Goal: Submit feedback/report problem: Submit feedback/report problem

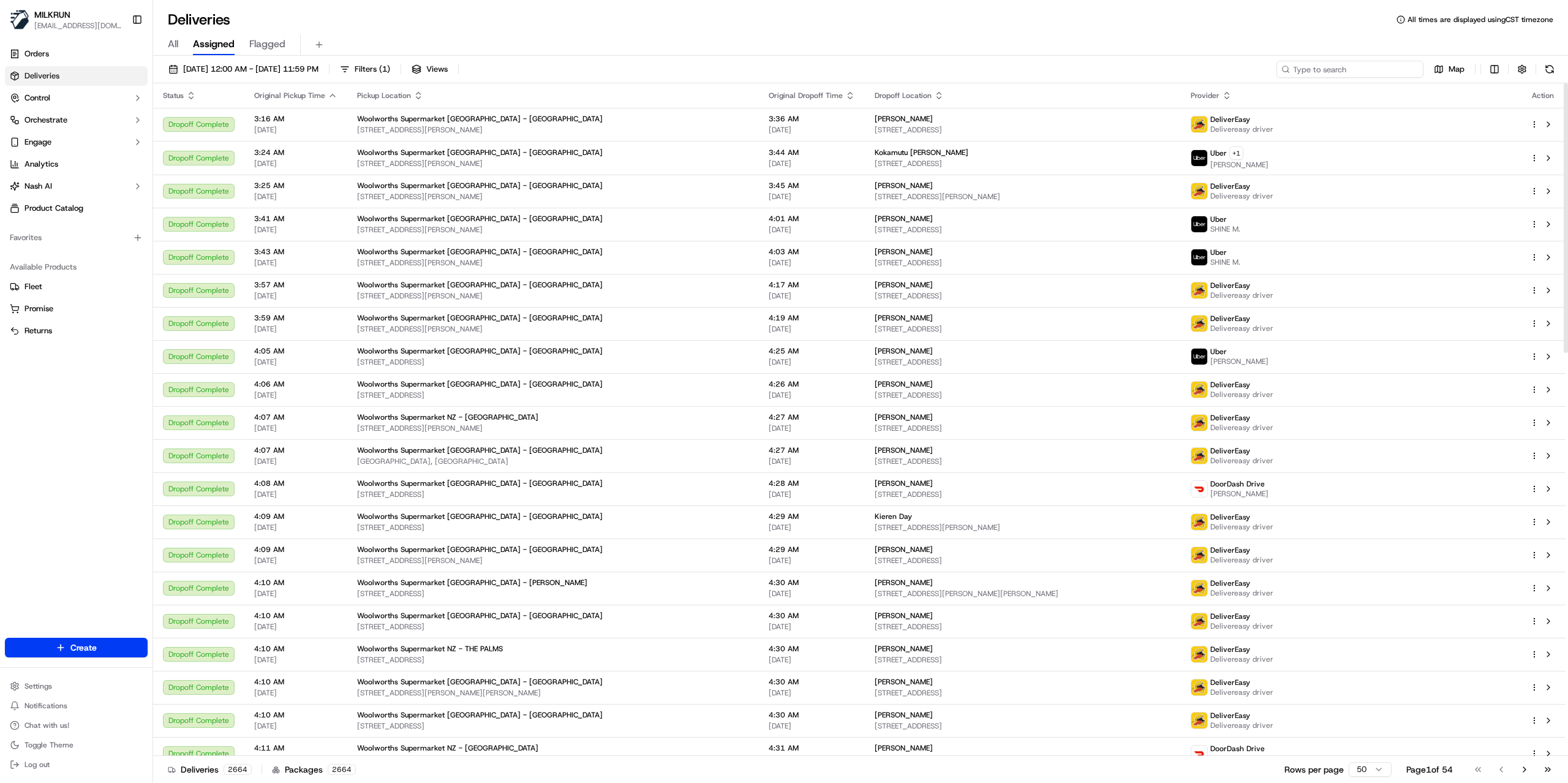
click at [1380, 74] on input at bounding box center [1350, 69] width 147 height 17
paste input "a16bc547-71cc-4571-a3ab-412d65b276c8"
type input "a16bc547-71cc-4571-a3ab-412d65b276c8"
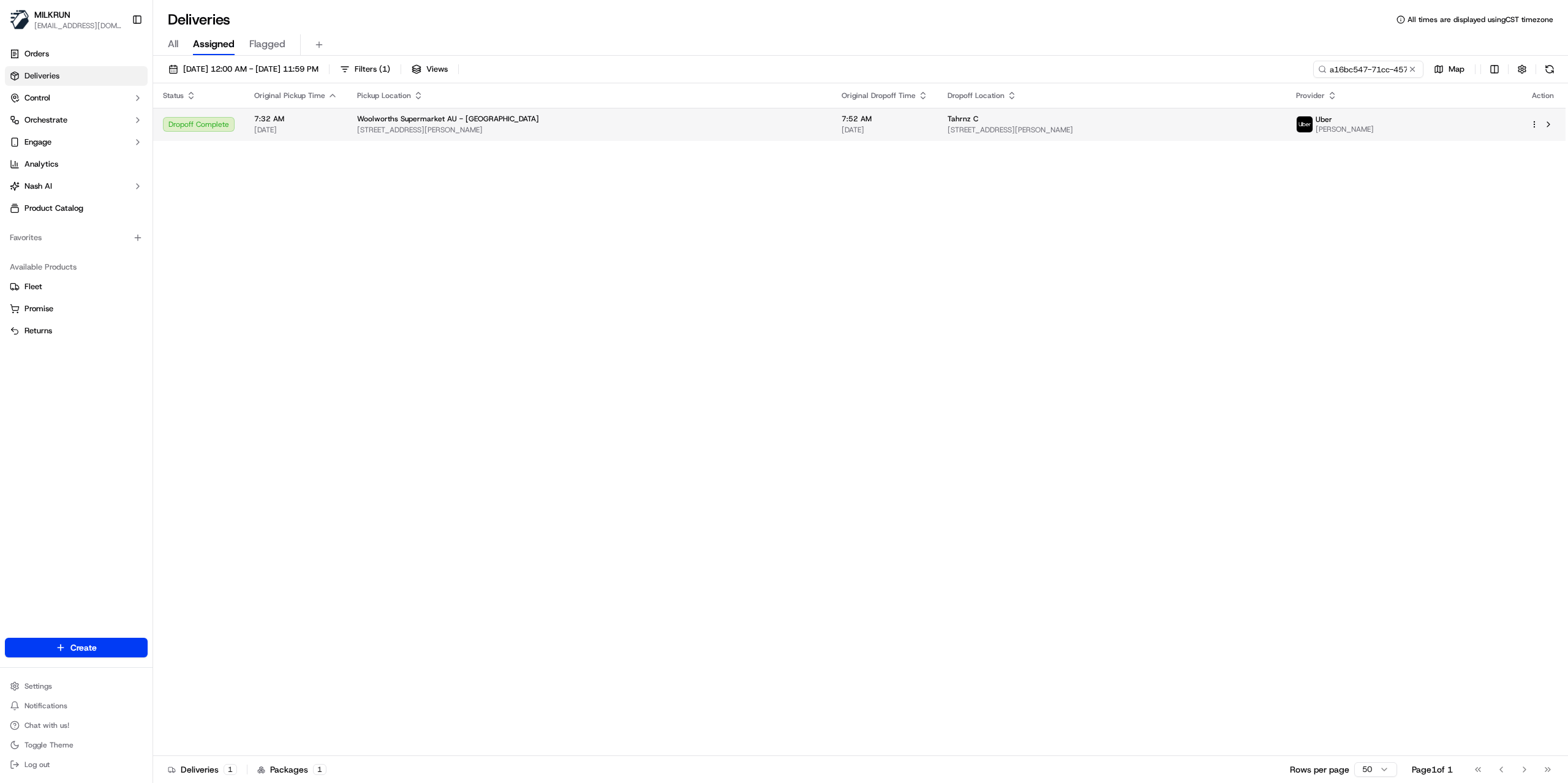
click at [1458, 115] on div "[PERSON_NAME]" at bounding box center [1403, 124] width 214 height 20
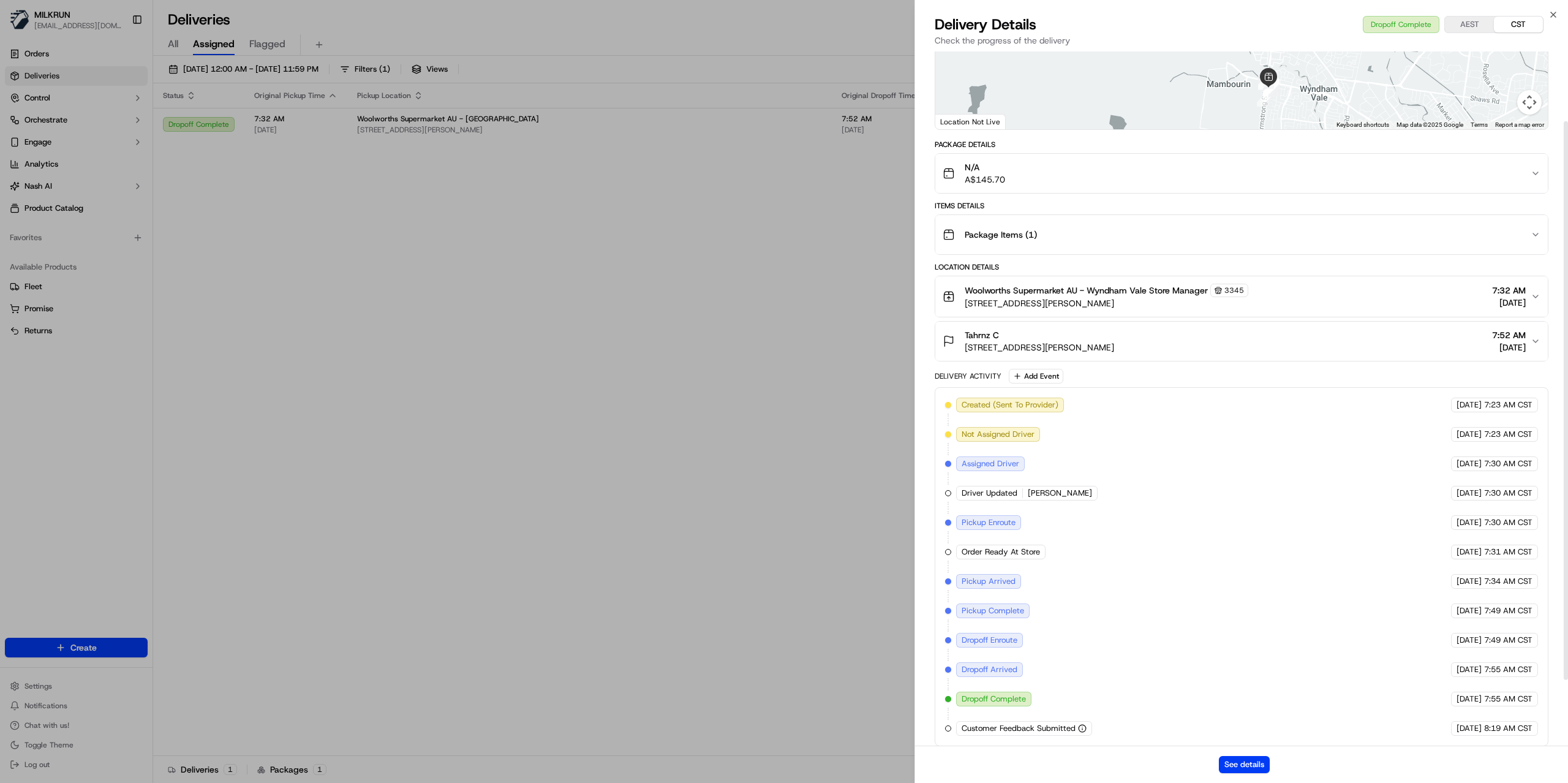
scroll to position [168, 0]
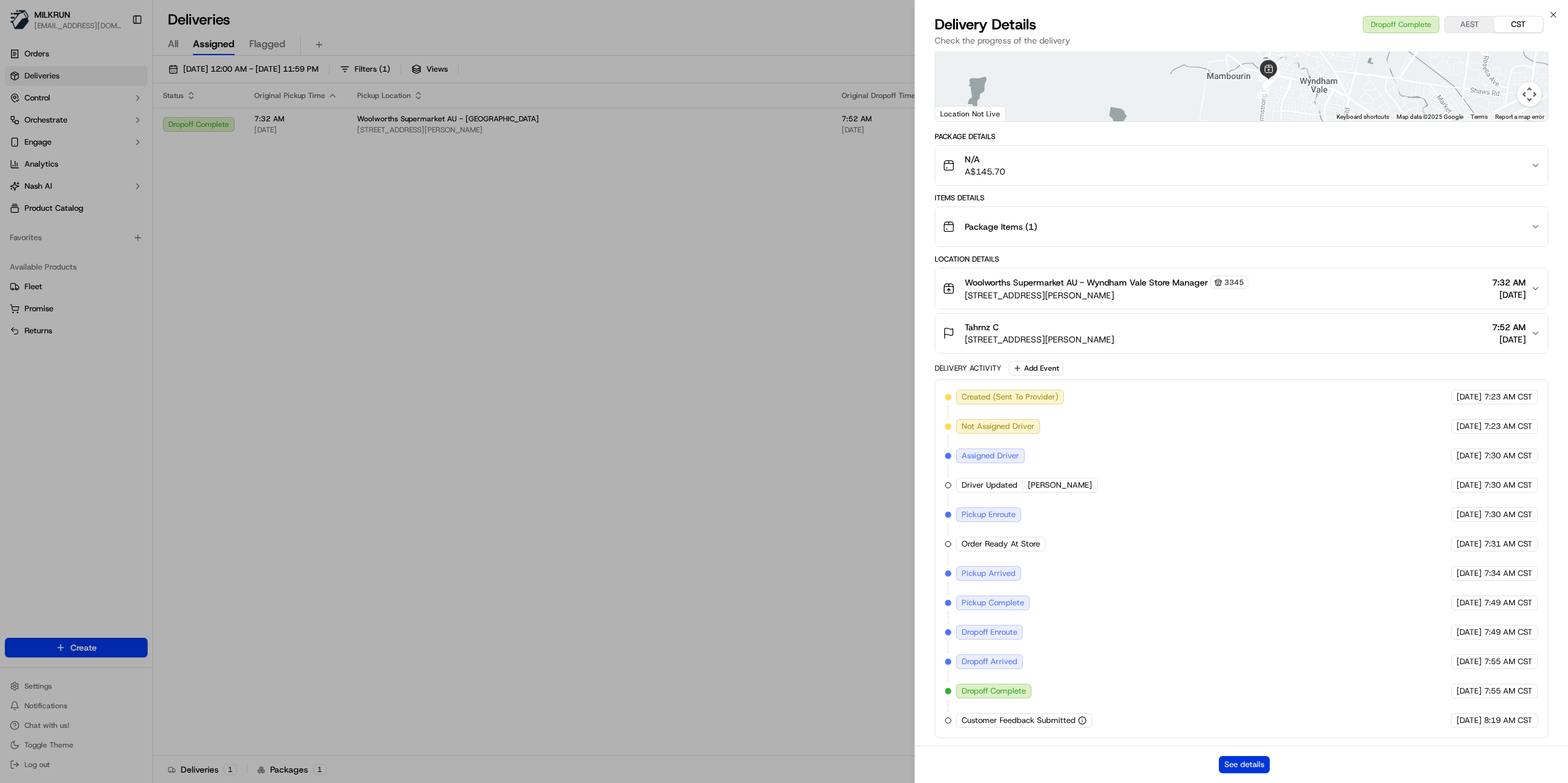
click at [1234, 760] on button "See details" at bounding box center [1245, 764] width 51 height 17
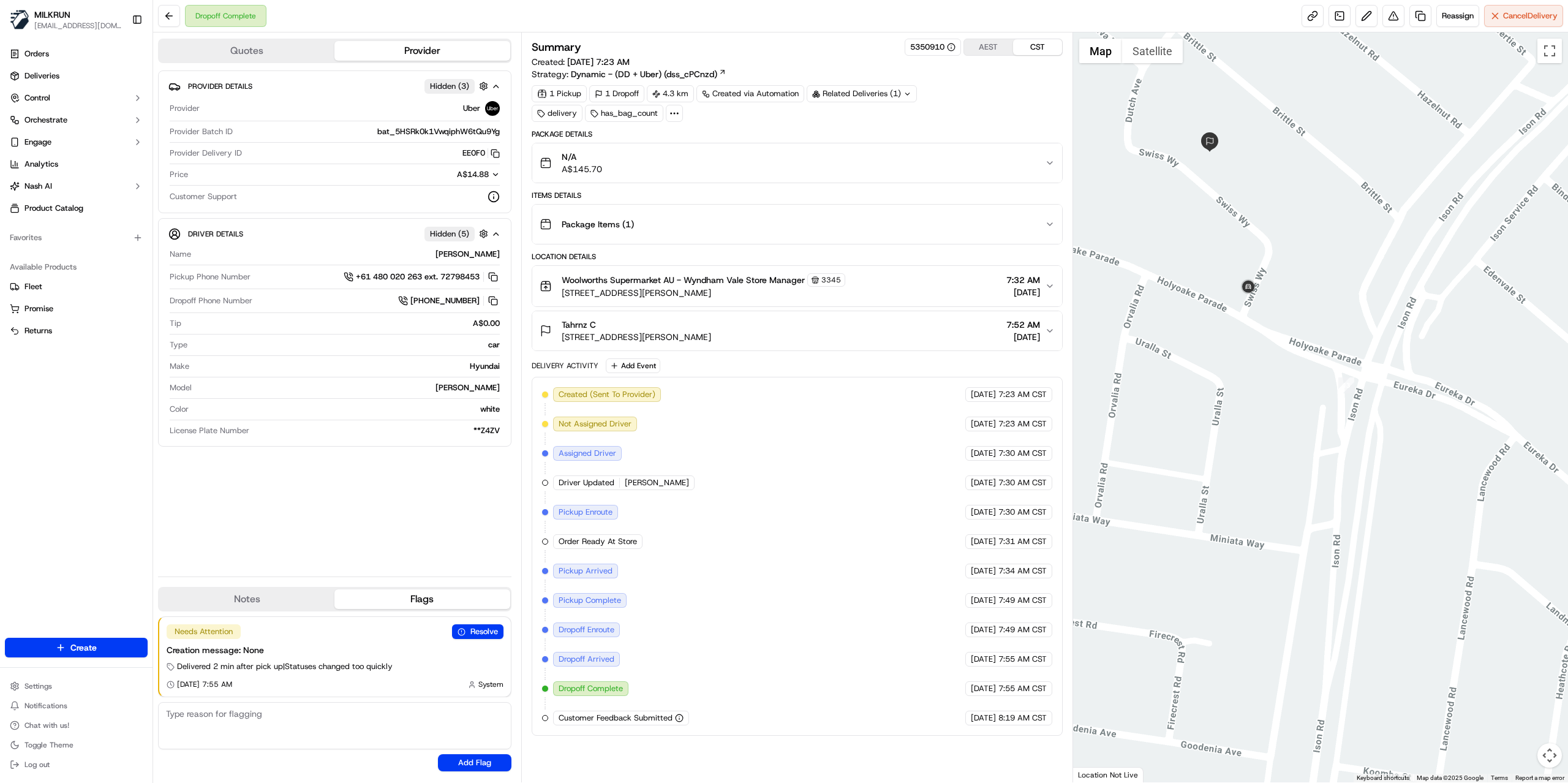
drag, startPoint x: 1208, startPoint y: 101, endPoint x: 1228, endPoint y: 341, distance: 240.8
click at [1228, 341] on div at bounding box center [1321, 407] width 496 height 750
click at [1383, 16] on button at bounding box center [1394, 16] width 22 height 22
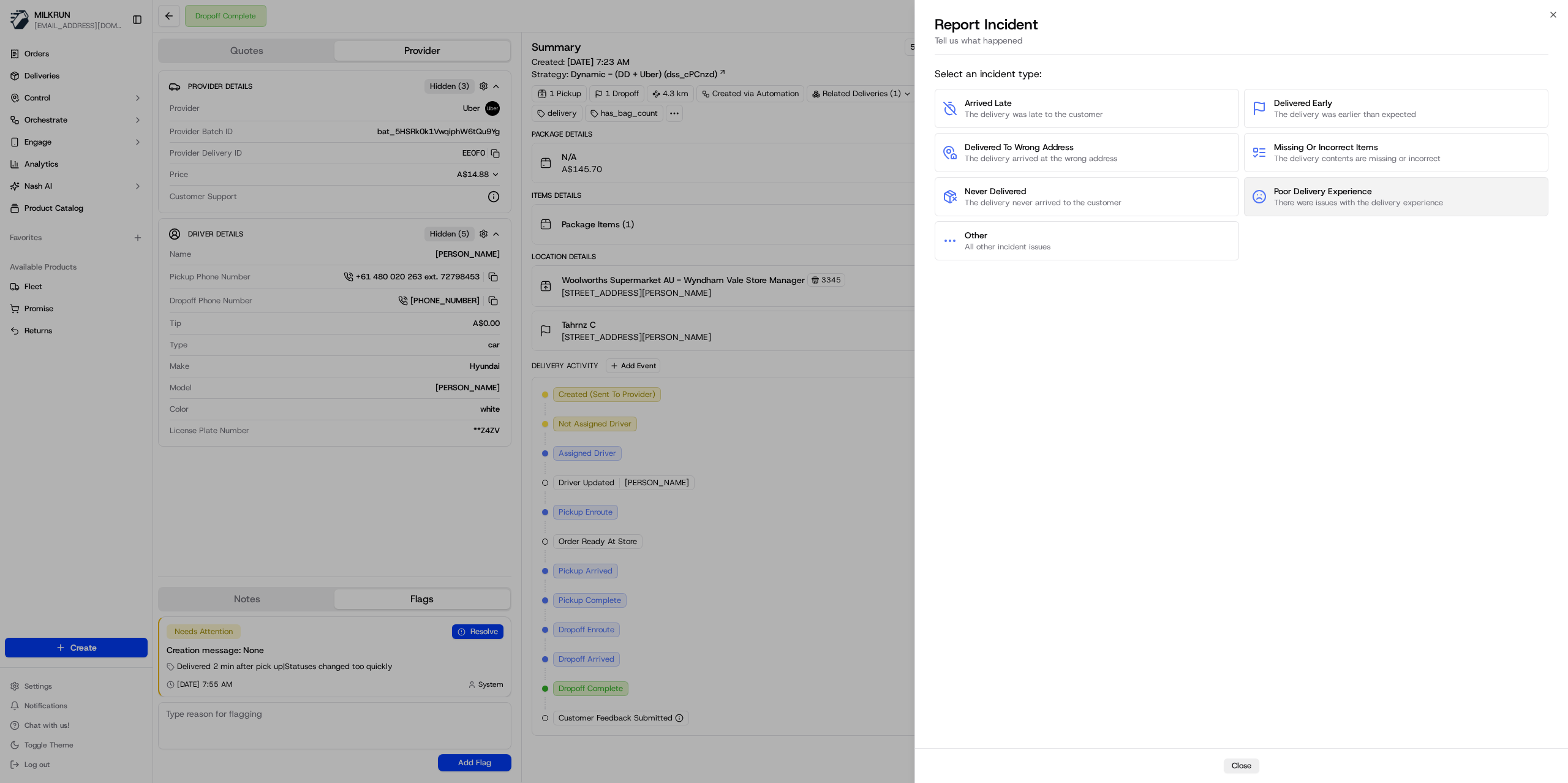
click at [1333, 204] on span "There were issues with the delivery experience" at bounding box center [1358, 203] width 169 height 11
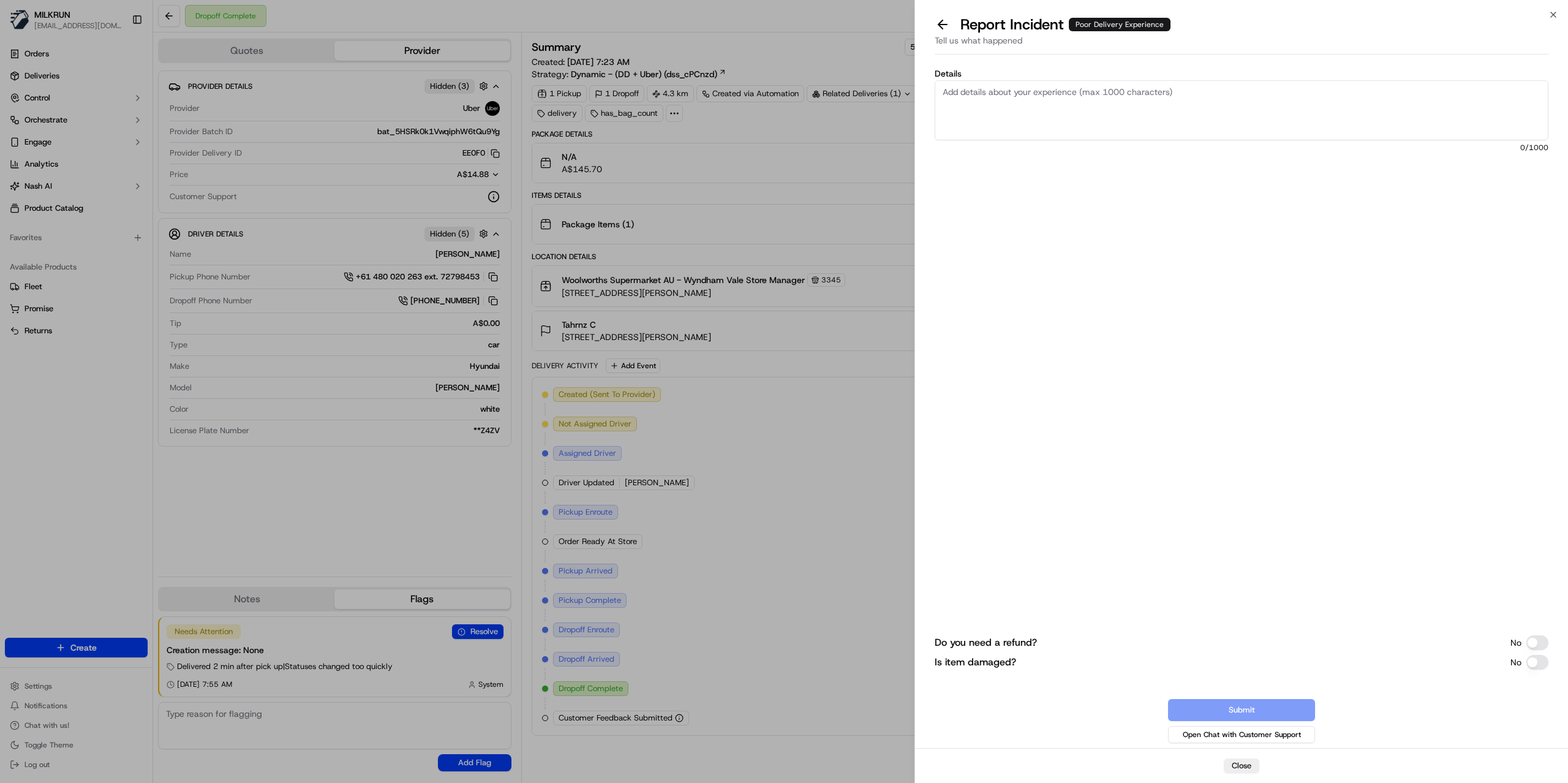
click at [1540, 645] on button "Do you need a refund?" at bounding box center [1537, 643] width 22 height 15
click at [1544, 527] on button "Is item damaged?" at bounding box center [1537, 525] width 22 height 15
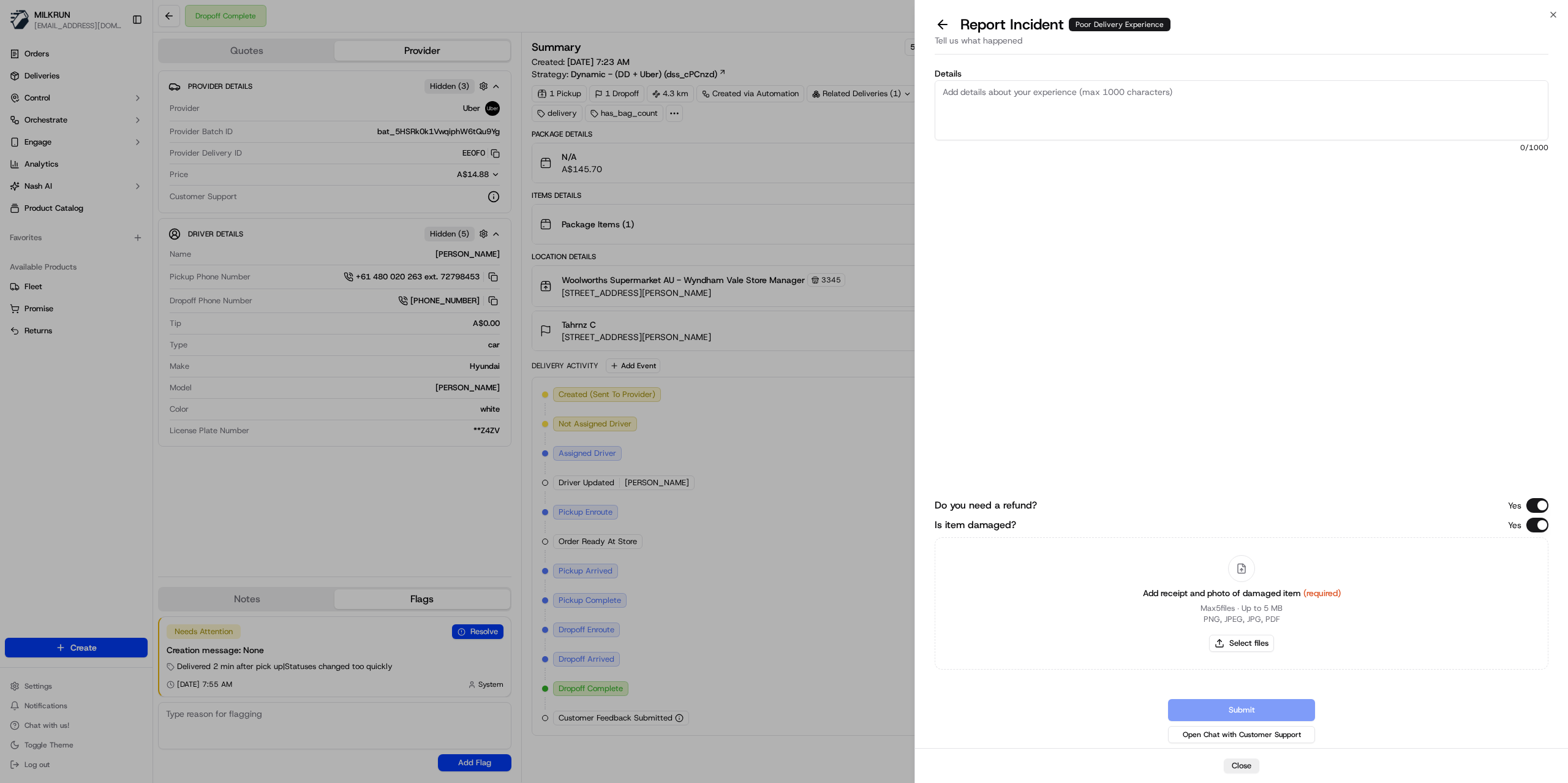
click at [1077, 106] on textarea "Details" at bounding box center [1242, 110] width 614 height 60
type textarea "Customer was not"
type textarea "Driver did not make any contact with the customer when they arrived Left the ba…"
click at [1248, 641] on button "Select files" at bounding box center [1241, 643] width 65 height 17
type input "C:\fakepath\Tahrnz.png"
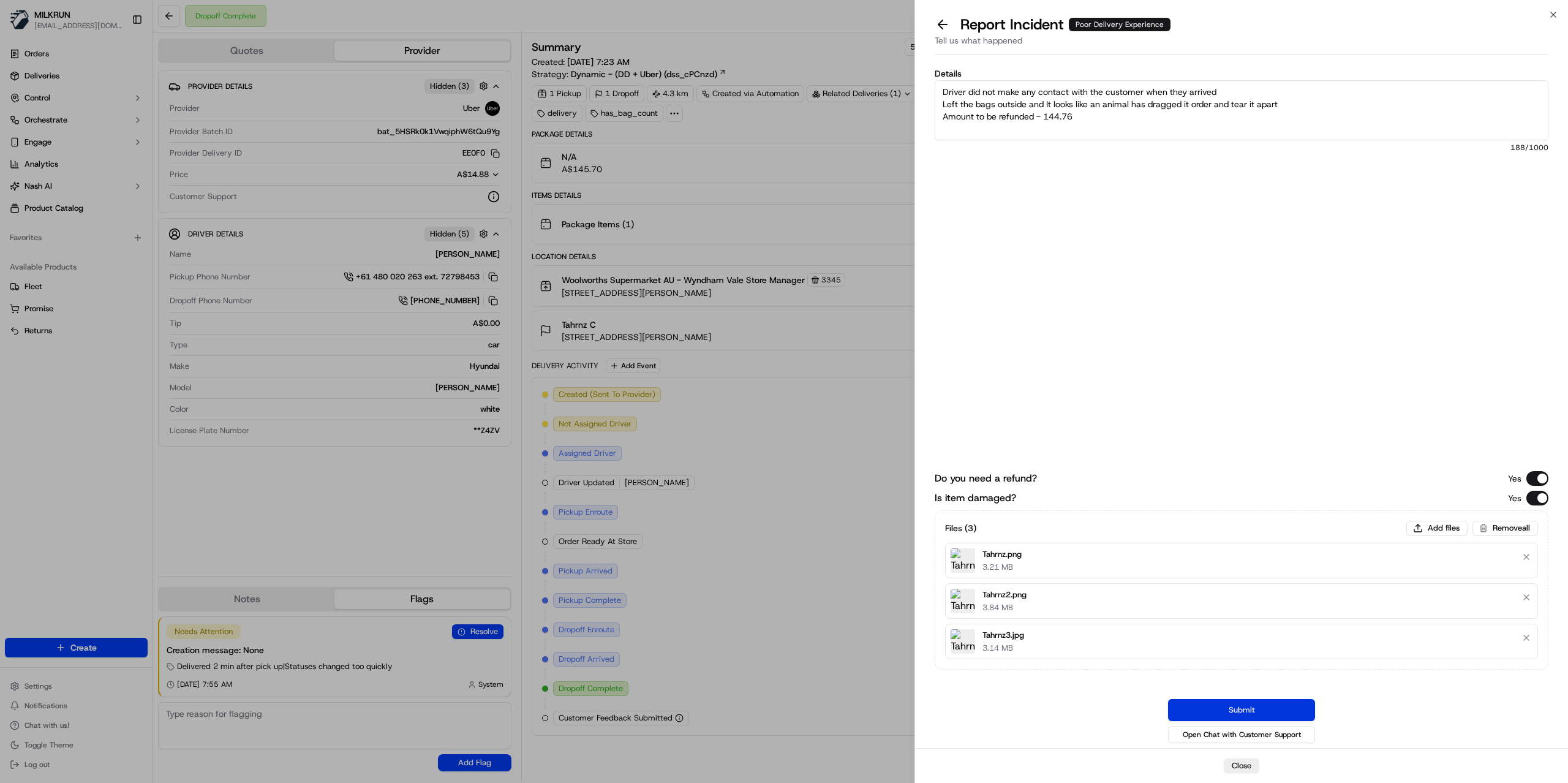
click at [1223, 706] on button "Submit" at bounding box center [1241, 710] width 147 height 22
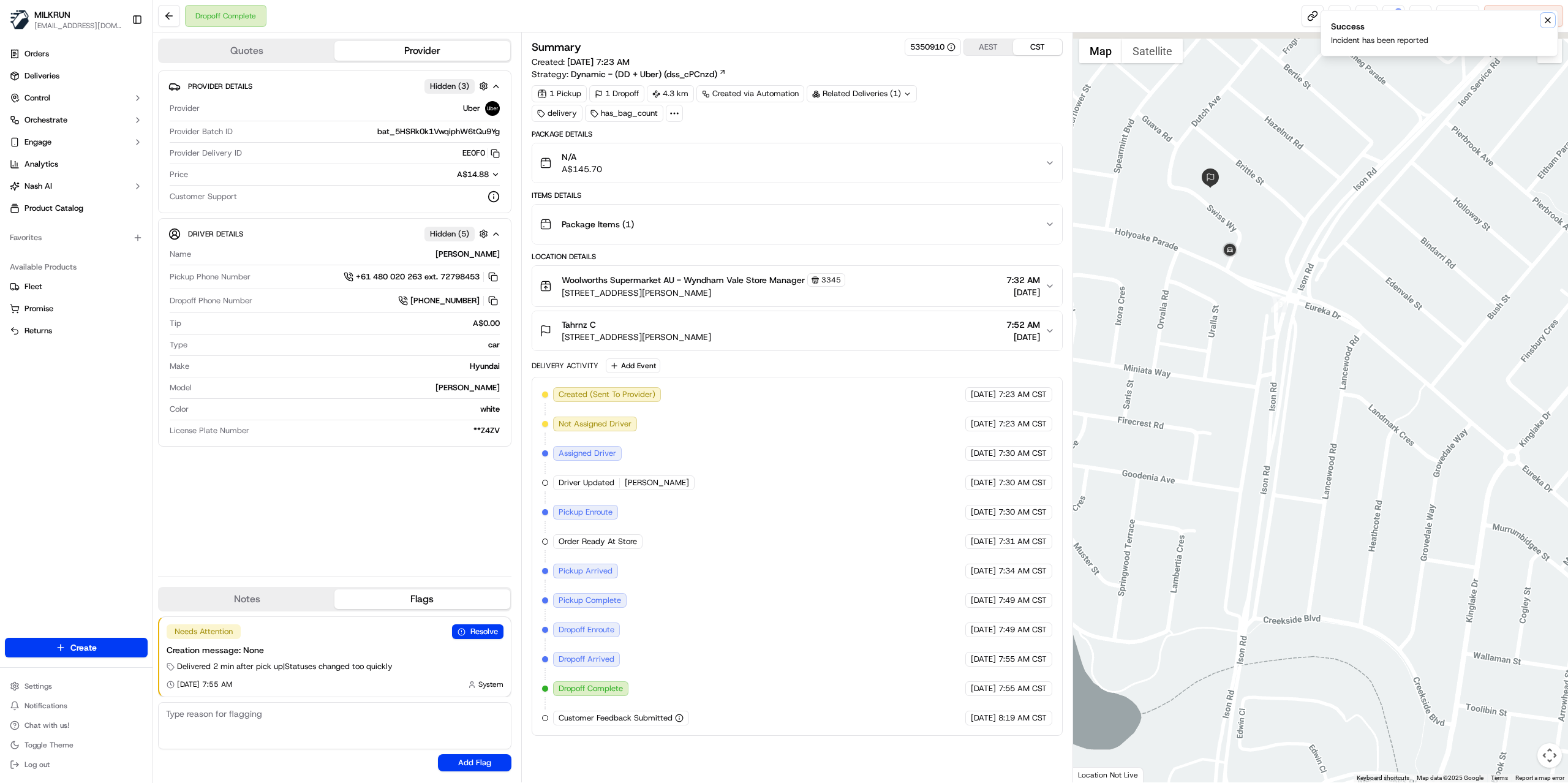
click at [1548, 21] on icon "Notifications (F8)" at bounding box center [1547, 21] width 10 height 10
click at [1390, 13] on button at bounding box center [1394, 16] width 22 height 22
